Goal: Task Accomplishment & Management: Manage account settings

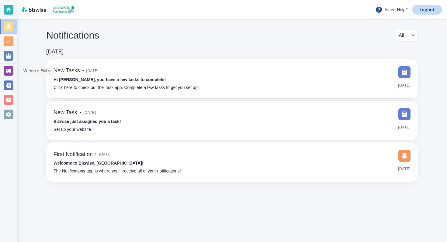
click at [2, 69] on div at bounding box center [8, 71] width 17 height 15
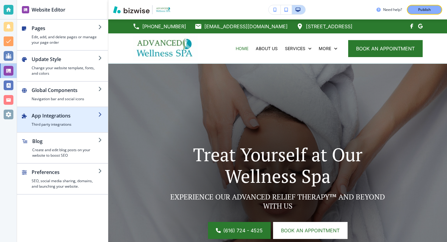
click at [66, 122] on h4 "Third party integrations" at bounding box center [65, 124] width 67 height 5
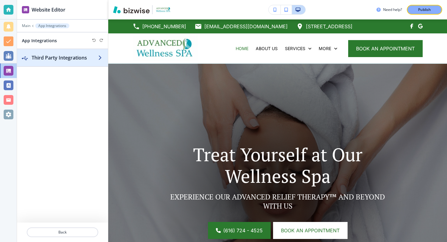
click at [87, 66] on div "button" at bounding box center [62, 63] width 91 height 5
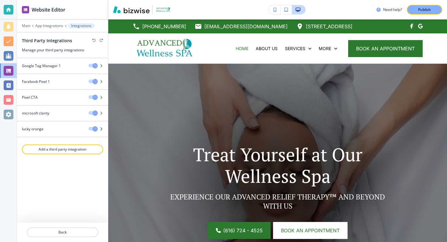
click at [102, 128] on icon "button" at bounding box center [101, 129] width 4 height 4
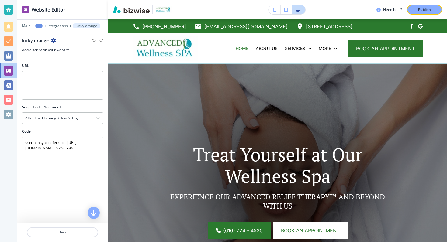
click at [50, 38] on div "lucky orange" at bounding box center [39, 40] width 34 height 6
click at [52, 39] on icon "button" at bounding box center [53, 40] width 5 height 5
click at [52, 25] on p "Integrations" at bounding box center [57, 26] width 20 height 4
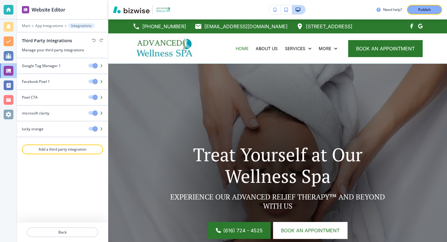
click at [47, 110] on div at bounding box center [62, 108] width 91 height 5
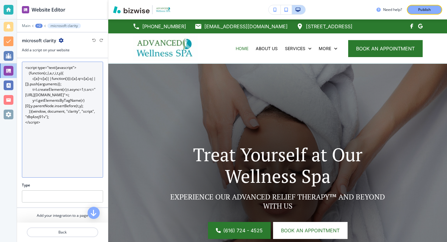
scroll to position [90, 0]
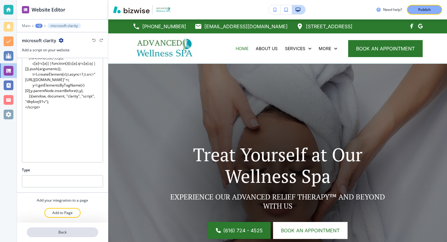
click at [69, 232] on p "Back" at bounding box center [62, 232] width 70 height 5
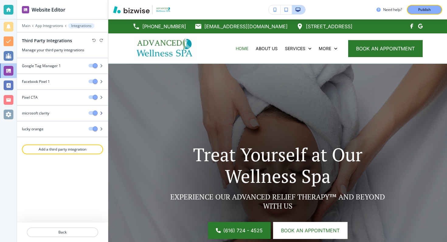
click at [63, 114] on div "microsoft clarity" at bounding box center [50, 113] width 67 height 5
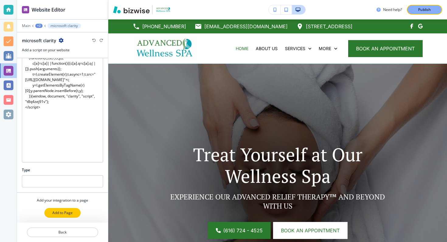
click at [70, 211] on p "Add to Page" at bounding box center [62, 212] width 20 height 5
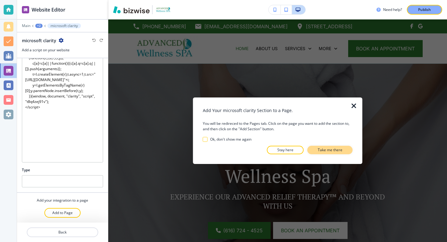
click at [329, 150] on p "Take me there" at bounding box center [330, 150] width 25 height 5
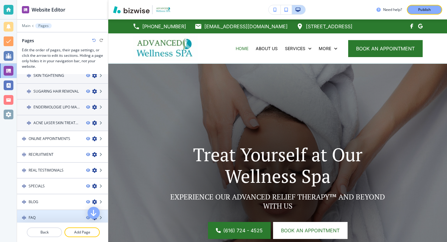
scroll to position [125, 0]
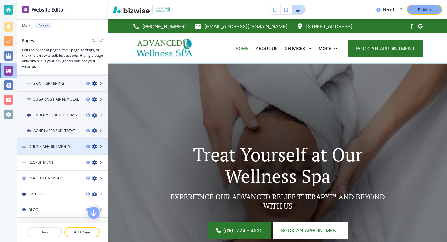
click at [61, 150] on div at bounding box center [62, 152] width 91 height 5
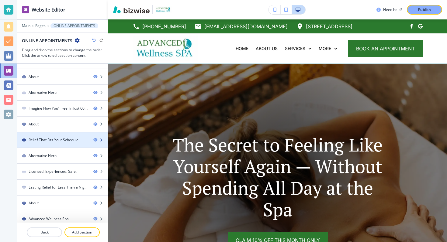
scroll to position [47, 0]
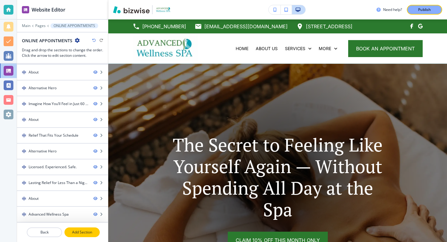
click at [82, 235] on button "Add Section" at bounding box center [81, 233] width 35 height 10
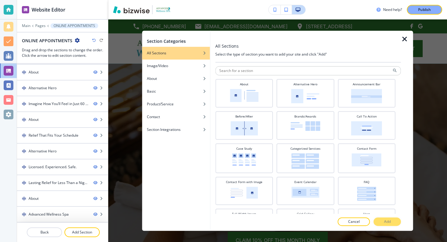
click at [405, 42] on icon "button" at bounding box center [404, 39] width 7 height 7
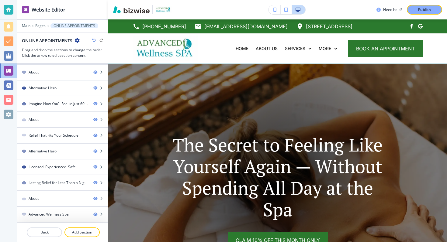
click at [47, 238] on div at bounding box center [62, 240] width 91 height 5
click at [47, 234] on p "Back" at bounding box center [44, 232] width 34 height 5
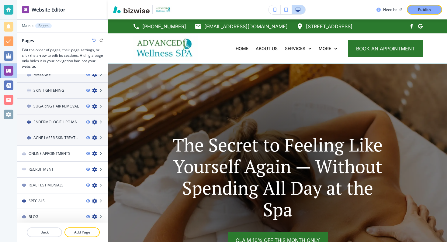
scroll to position [200, 0]
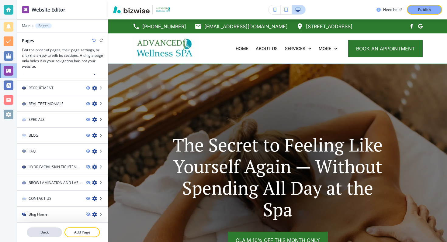
click at [49, 234] on p "Back" at bounding box center [44, 232] width 34 height 5
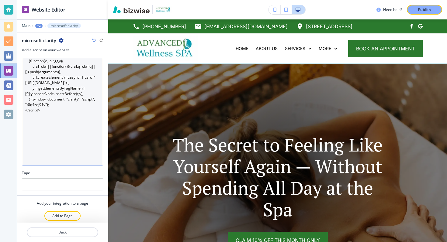
scroll to position [90, 0]
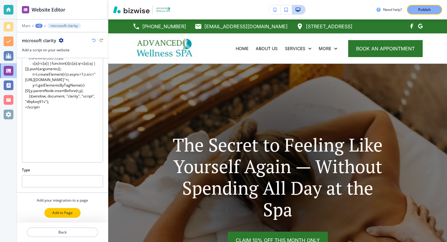
click at [61, 210] on button "Add to Page" at bounding box center [62, 213] width 36 height 10
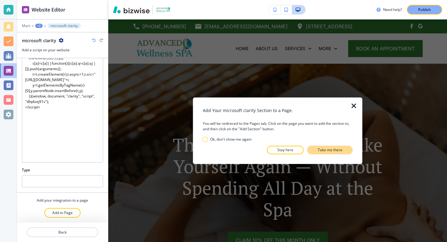
click at [319, 151] on p "Take me there" at bounding box center [330, 150] width 25 height 5
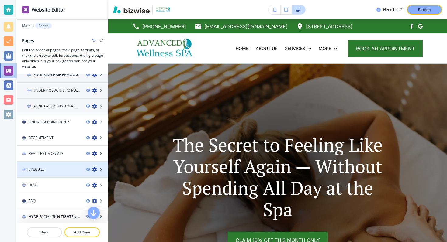
scroll to position [140, 0]
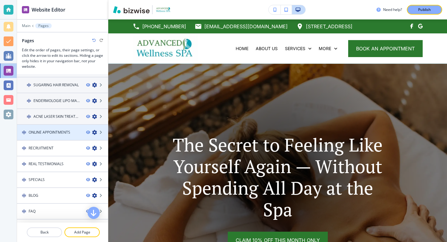
click at [60, 136] on div at bounding box center [62, 137] width 91 height 5
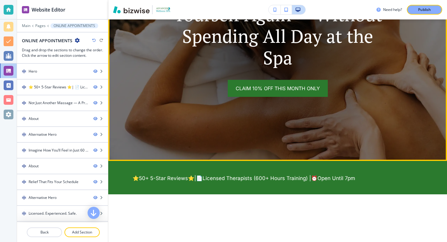
click at [171, 120] on img at bounding box center [277, 36] width 339 height 249
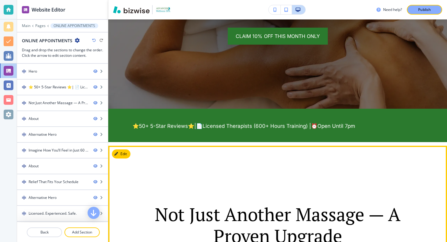
scroll to position [216, 0]
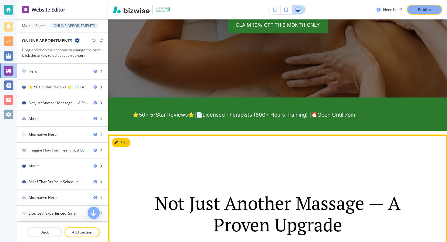
click at [178, 196] on p "Not Just Another Massage — A Proven Upgrade" at bounding box center [277, 214] width 285 height 43
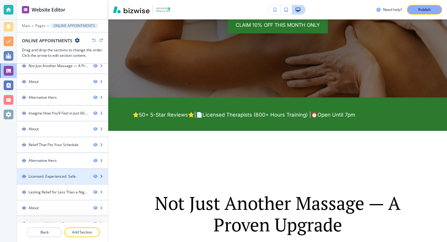
scroll to position [0, 0]
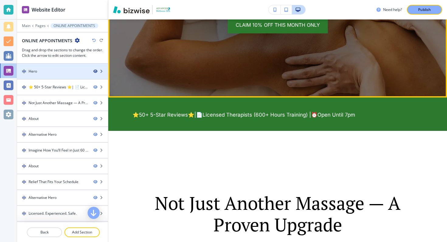
click at [96, 70] on icon "button" at bounding box center [95, 72] width 4 height 4
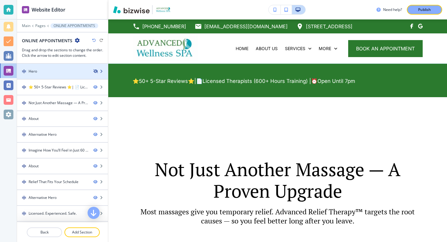
click at [96, 72] on icon "button" at bounding box center [95, 72] width 4 height 4
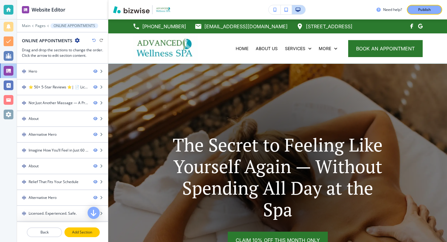
click at [86, 231] on p "Add Section" at bounding box center [82, 232] width 34 height 5
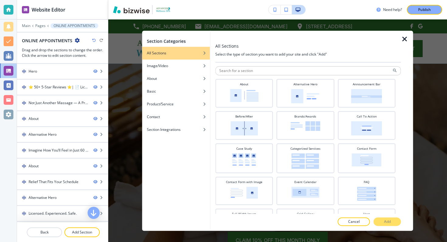
click at [405, 39] on icon "button" at bounding box center [404, 39] width 7 height 7
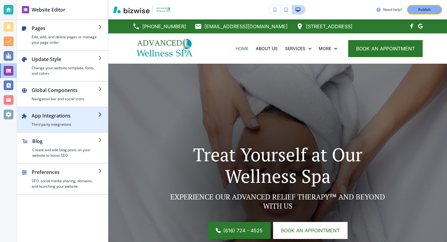
click at [52, 110] on div "button" at bounding box center [62, 109] width 91 height 5
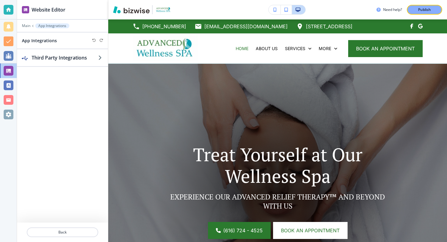
click at [72, 45] on div at bounding box center [62, 46] width 91 height 5
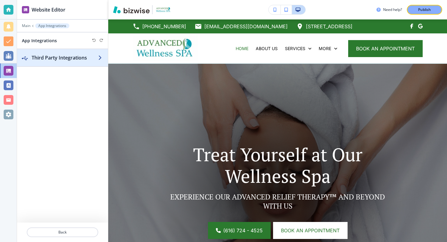
click at [68, 60] on h2 "Third Party Integrations" at bounding box center [65, 57] width 67 height 7
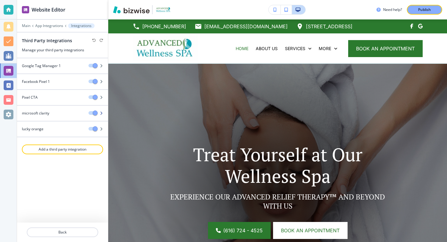
click at [56, 114] on div "microsoft clarity" at bounding box center [50, 113] width 67 height 5
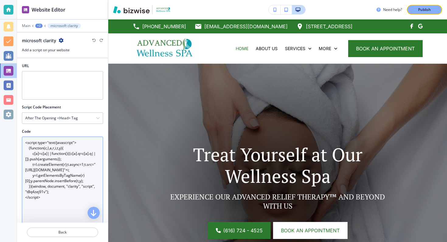
scroll to position [90, 0]
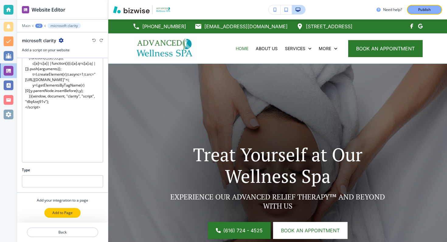
click at [70, 213] on p "Add to Page" at bounding box center [62, 212] width 20 height 5
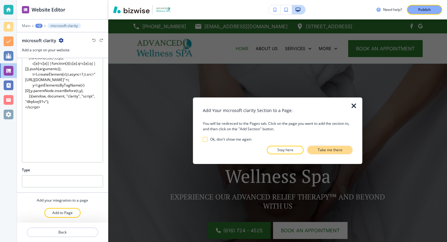
click at [314, 150] on button "Take me there" at bounding box center [330, 150] width 45 height 9
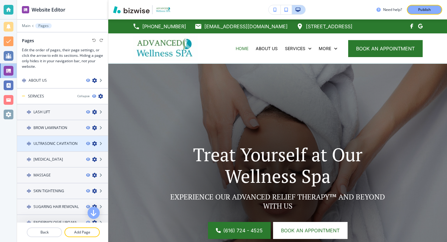
scroll to position [32, 0]
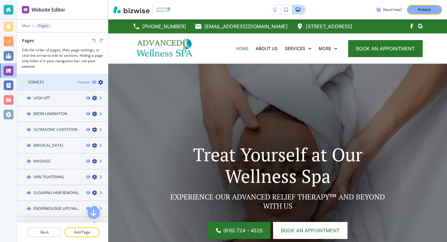
click at [91, 81] on div "Collapse" at bounding box center [92, 82] width 31 height 5
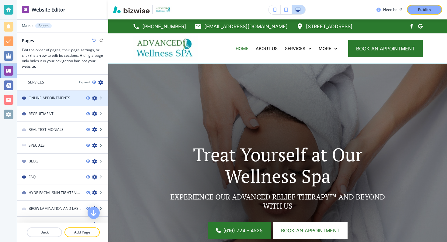
click at [77, 101] on div "ONLINE APPOINTMENTS" at bounding box center [49, 98] width 64 height 5
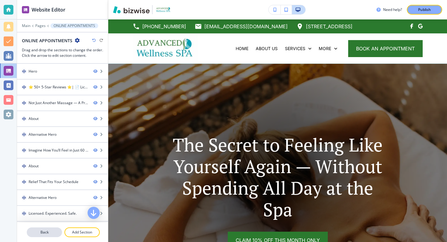
click at [52, 237] on button "Back" at bounding box center [44, 233] width 35 height 10
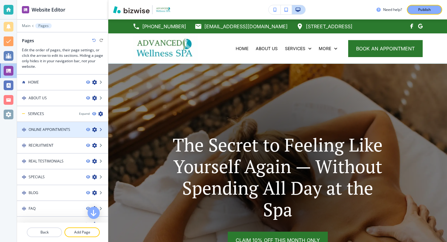
click at [101, 129] on icon at bounding box center [101, 130] width 4 height 4
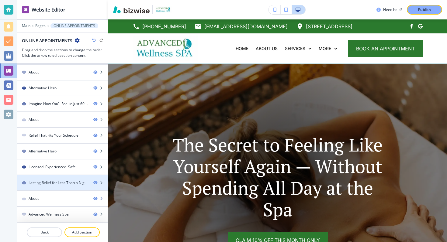
scroll to position [0, 0]
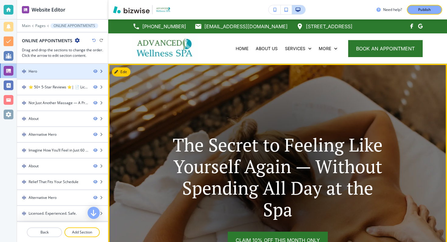
click at [57, 69] on div "Hero" at bounding box center [52, 71] width 71 height 5
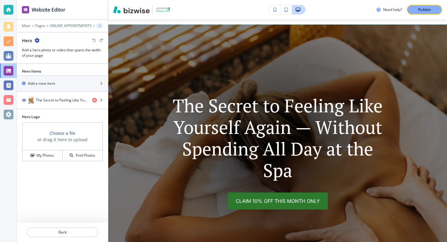
scroll to position [44, 0]
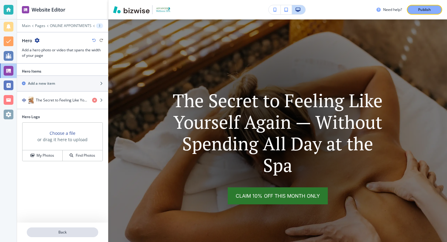
click at [79, 236] on button "Back" at bounding box center [62, 233] width 71 height 10
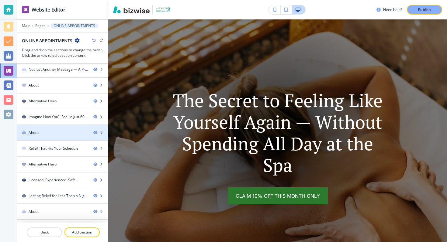
scroll to position [47, 0]
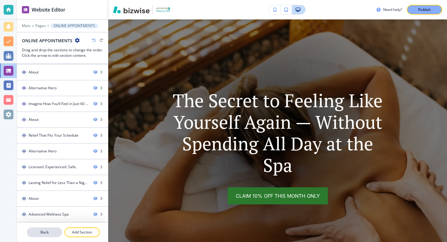
click at [46, 234] on p "Back" at bounding box center [44, 232] width 34 height 5
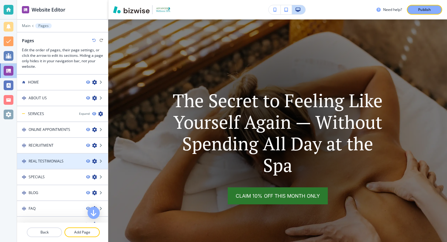
scroll to position [8, 0]
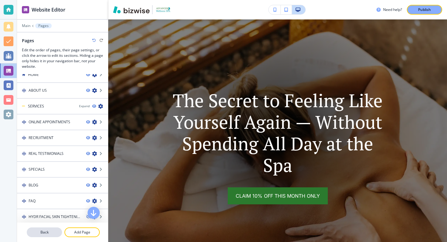
click at [50, 235] on p "Back" at bounding box center [44, 232] width 34 height 5
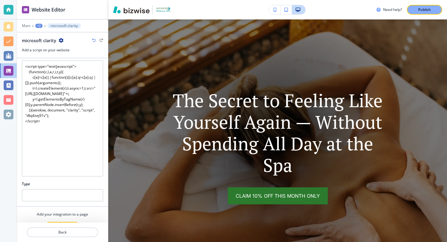
scroll to position [90, 0]
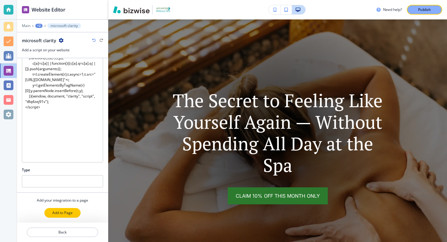
click at [60, 215] on p "Add to Page" at bounding box center [62, 212] width 20 height 5
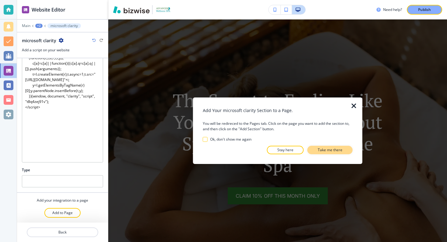
click at [324, 153] on p "Take me there" at bounding box center [330, 150] width 25 height 5
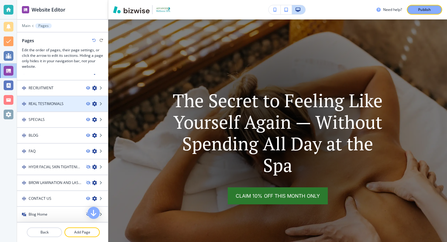
scroll to position [0, 0]
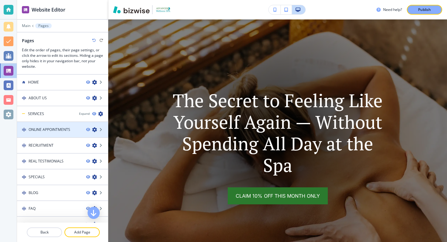
click at [94, 130] on icon "button" at bounding box center [94, 129] width 5 height 5
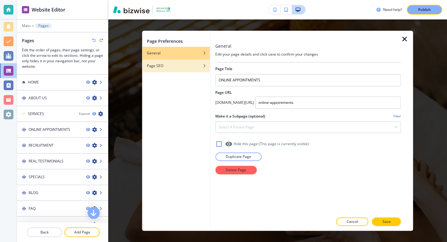
click at [201, 65] on div "Page SEO" at bounding box center [176, 65] width 68 height 5
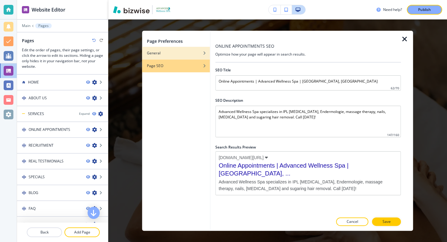
click at [180, 50] on div "button" at bounding box center [176, 49] width 68 height 4
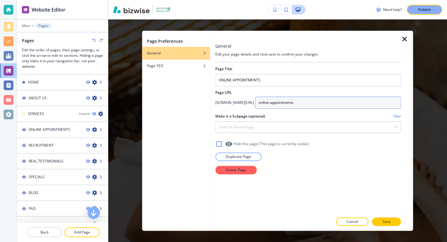
click at [301, 103] on input "online-appointments" at bounding box center [328, 103] width 146 height 12
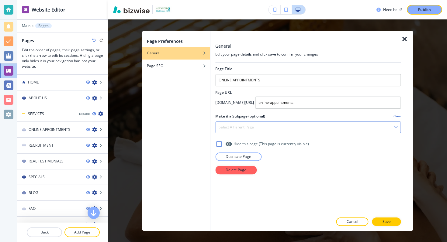
click at [281, 130] on div "Select a parent page" at bounding box center [308, 127] width 185 height 11
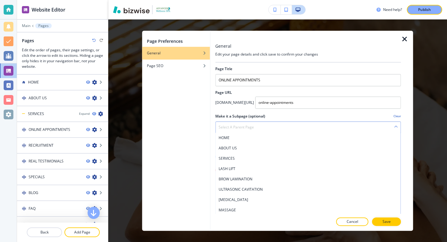
click at [280, 129] on div "Select a parent page" at bounding box center [308, 127] width 185 height 11
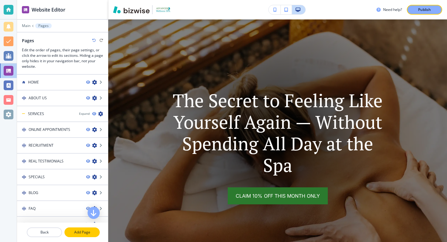
click at [86, 230] on p "Add Page" at bounding box center [82, 232] width 34 height 5
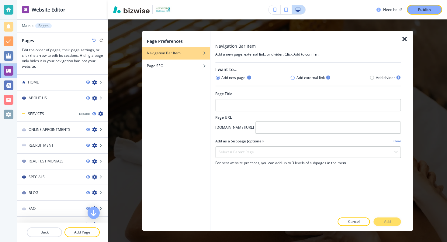
click at [293, 78] on icon "button" at bounding box center [292, 77] width 5 height 5
click at [403, 41] on icon "button" at bounding box center [404, 39] width 7 height 7
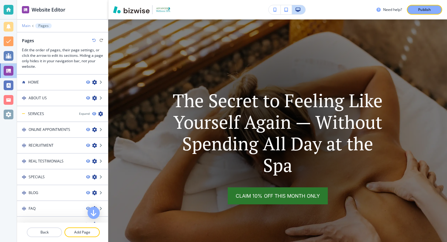
click at [29, 24] on p "Main" at bounding box center [26, 26] width 9 height 4
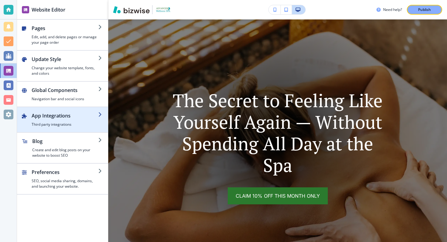
click at [52, 124] on h4 "Third party integrations" at bounding box center [65, 124] width 67 height 5
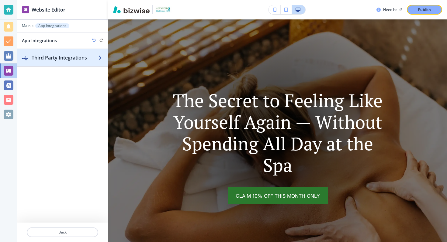
click at [65, 57] on h2 "Third Party Integrations" at bounding box center [65, 57] width 67 height 7
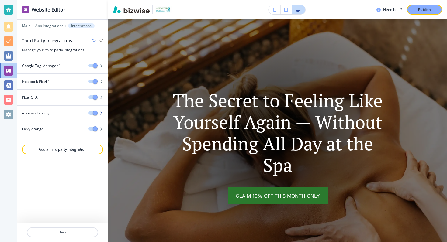
click at [59, 114] on div "microsoft clarity" at bounding box center [50, 113] width 67 height 5
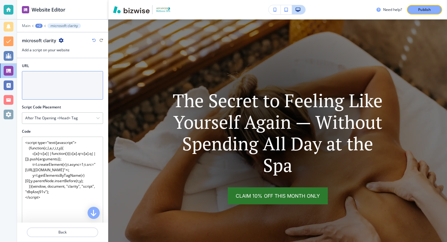
click at [42, 80] on textarea "URL" at bounding box center [62, 85] width 81 height 29
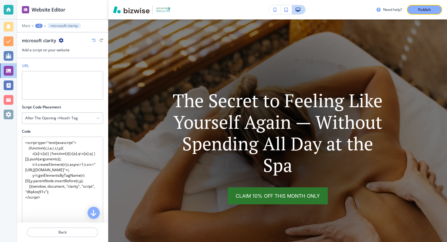
click at [26, 67] on h2 "URL" at bounding box center [25, 65] width 7 height 5
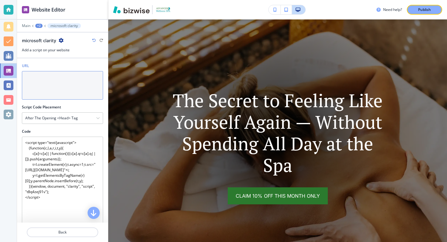
click at [26, 71] on textarea "URL" at bounding box center [62, 85] width 81 height 29
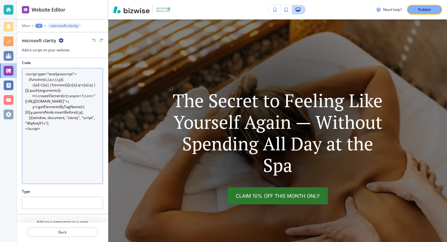
scroll to position [90, 0]
